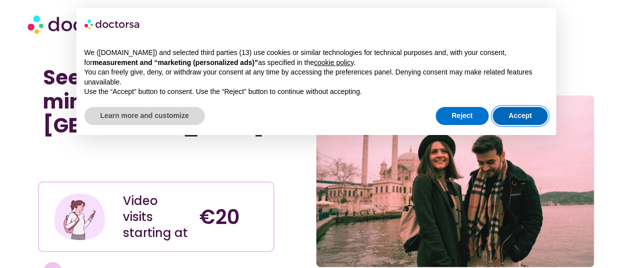
click at [522, 119] on button "Accept" at bounding box center [520, 116] width 55 height 18
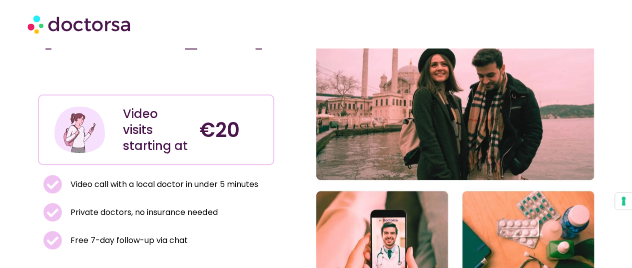
scroll to position [150, 0]
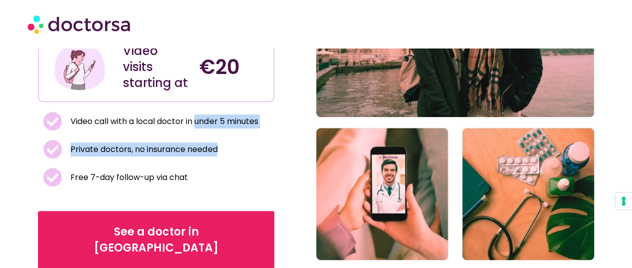
drag, startPoint x: 199, startPoint y: 91, endPoint x: 224, endPoint y: 134, distance: 49.3
click at [224, 133] on ul "Video call with a local doctor in under 5 minutes Private doctors, no insurance…" at bounding box center [156, 149] width 226 height 75
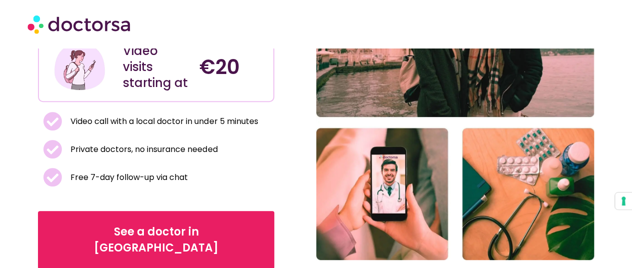
click at [224, 141] on ul "Video call with a local doctor in under 5 minutes Private doctors, no insurance…" at bounding box center [156, 149] width 226 height 75
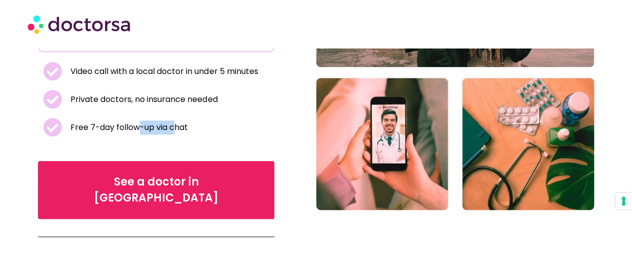
drag, startPoint x: 139, startPoint y: 91, endPoint x: 177, endPoint y: 115, distance: 44.9
click at [177, 115] on div "See a doctor online in minutes in Turkey Video visits starting at €20 Video cal…" at bounding box center [177, 53] width 278 height 384
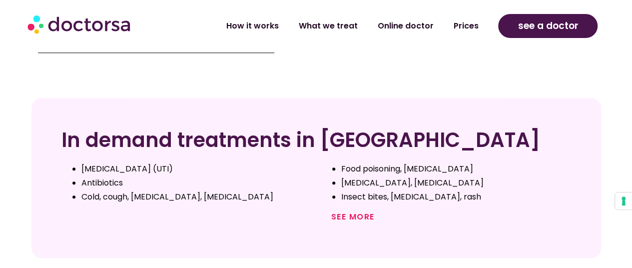
scroll to position [400, 0]
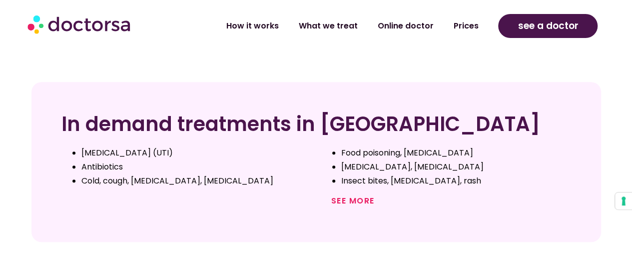
drag, startPoint x: 214, startPoint y: 81, endPoint x: 315, endPoint y: 119, distance: 108.1
click at [314, 119] on div "In demand treatments in Turkey Urinary tract infection (UTI) Antibiotics Cold, …" at bounding box center [316, 161] width 570 height 159
click at [341, 174] on li "Insect bites, scabies, rash" at bounding box center [456, 181] width 230 height 14
drag, startPoint x: 382, startPoint y: 136, endPoint x: 387, endPoint y: 141, distance: 6.4
click at [387, 174] on li "Insect bites, scabies, rash" at bounding box center [456, 181] width 230 height 14
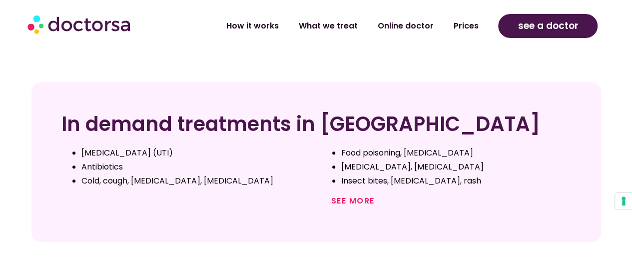
click at [409, 174] on li "Insect bites, scabies, rash" at bounding box center [456, 181] width 230 height 14
click at [358, 195] on link "See more" at bounding box center [352, 200] width 43 height 11
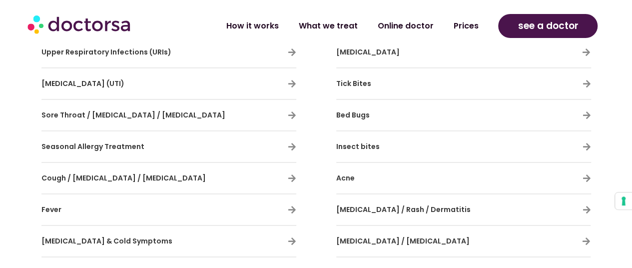
scroll to position [600, 0]
